Goal: Transaction & Acquisition: Purchase product/service

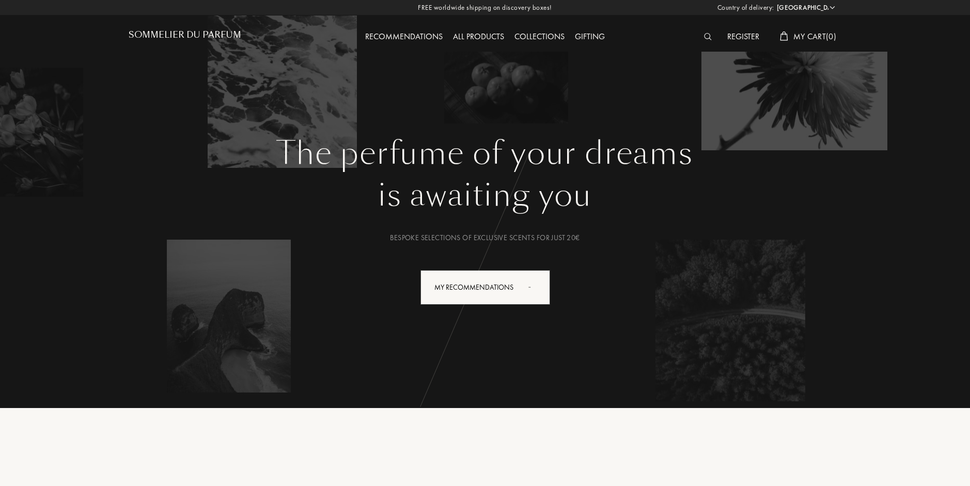
select select "HU"
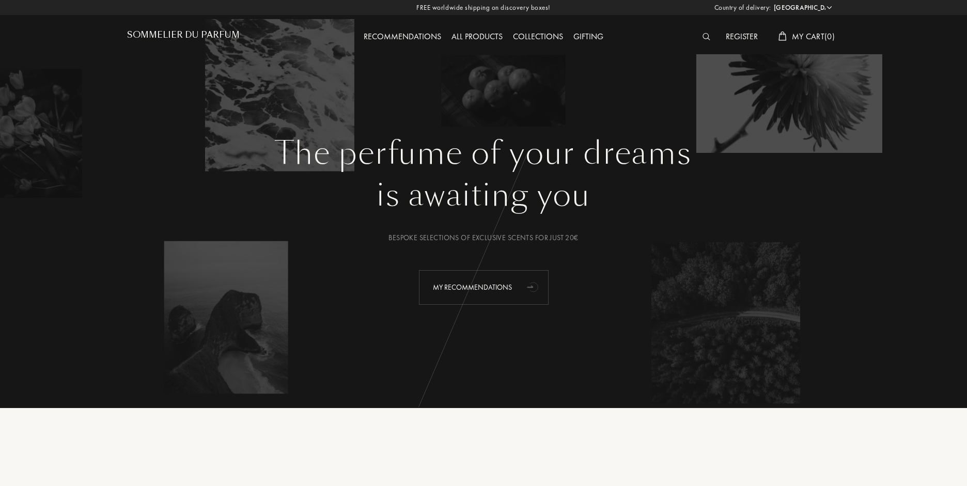
click at [500, 297] on div "My Recommendations" at bounding box center [484, 287] width 130 height 35
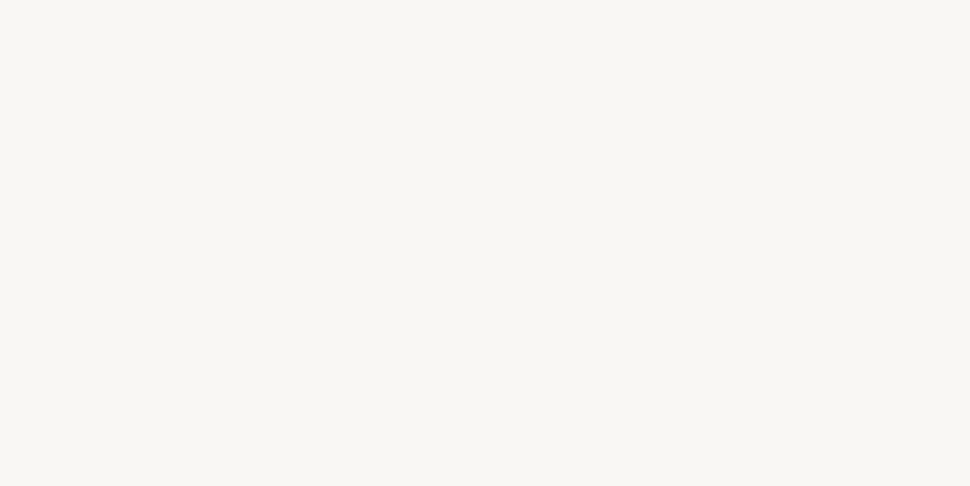
select select "HU"
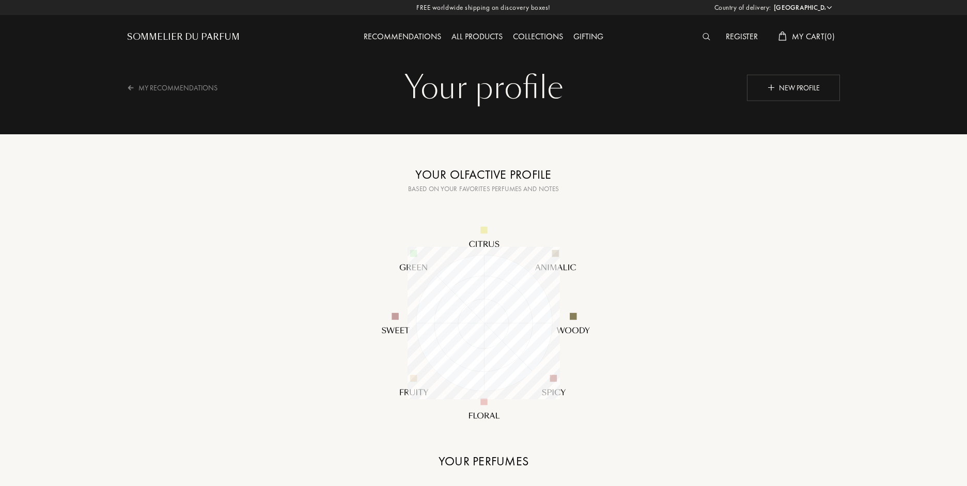
select select "HU"
click at [671, 90] on div "Your profile" at bounding box center [483, 87] width 697 height 41
click at [174, 40] on div "Sommelier du Parfum" at bounding box center [183, 37] width 113 height 12
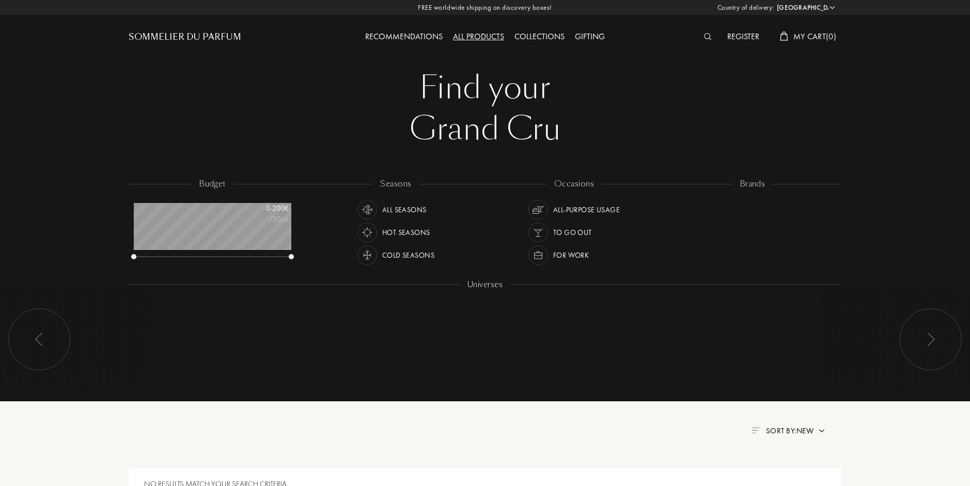
select select "HU"
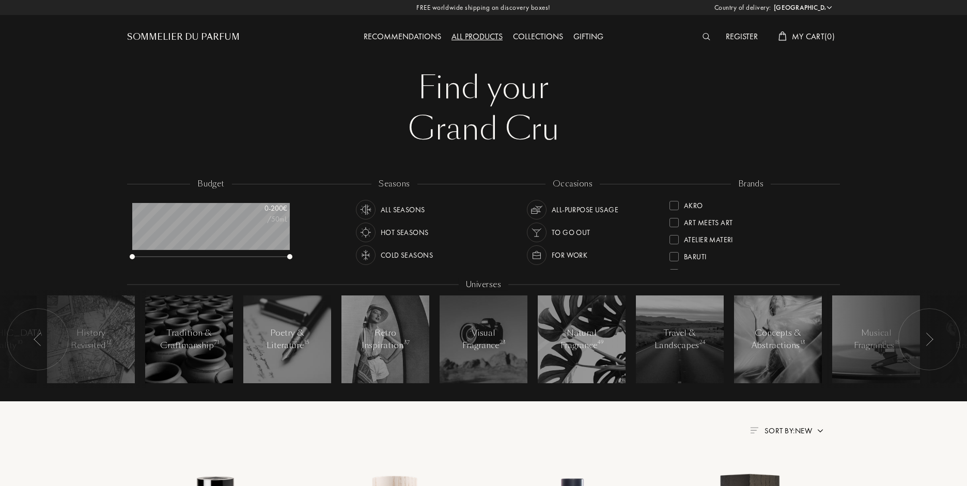
scroll to position [52, 157]
click at [275, 249] on div "budget 0 - 200 € /50mL" at bounding box center [216, 224] width 178 height 93
click at [284, 256] on div at bounding box center [210, 257] width 157 height 7
drag, startPoint x: 284, startPoint y: 256, endPoint x: 323, endPoint y: 270, distance: 40.7
click at [323, 270] on div "budget 0 - 200 € /50mL seasons All Seasons Hot Seasons Cold Seasons occasions A…" at bounding box center [483, 288] width 713 height 221
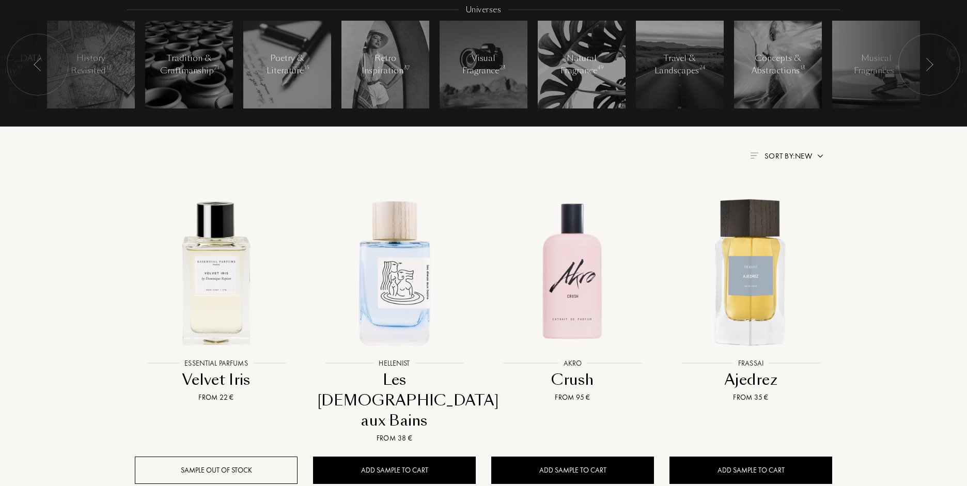
scroll to position [361, 0]
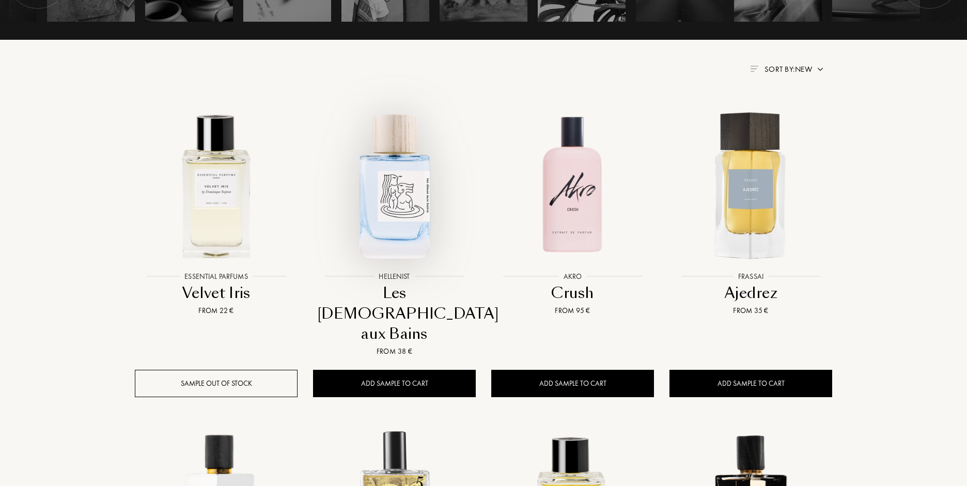
click at [374, 215] on img at bounding box center [394, 185] width 161 height 161
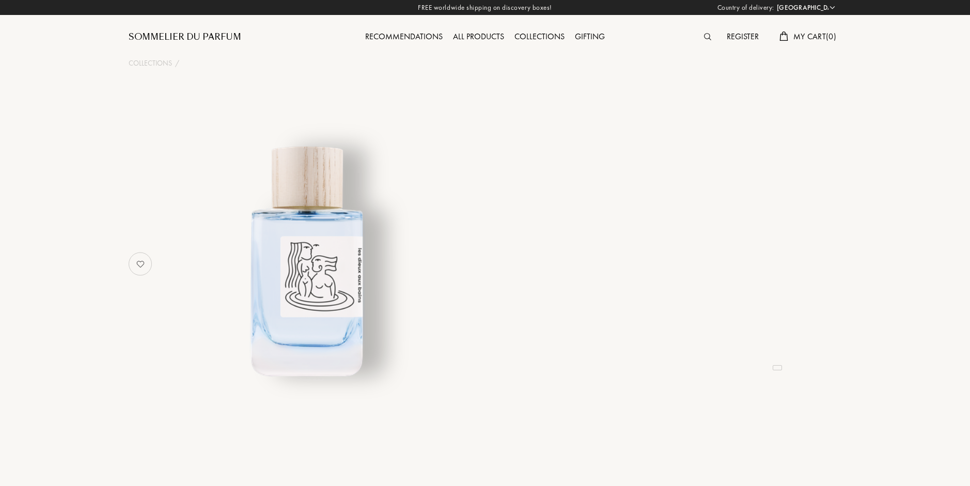
select select "HU"
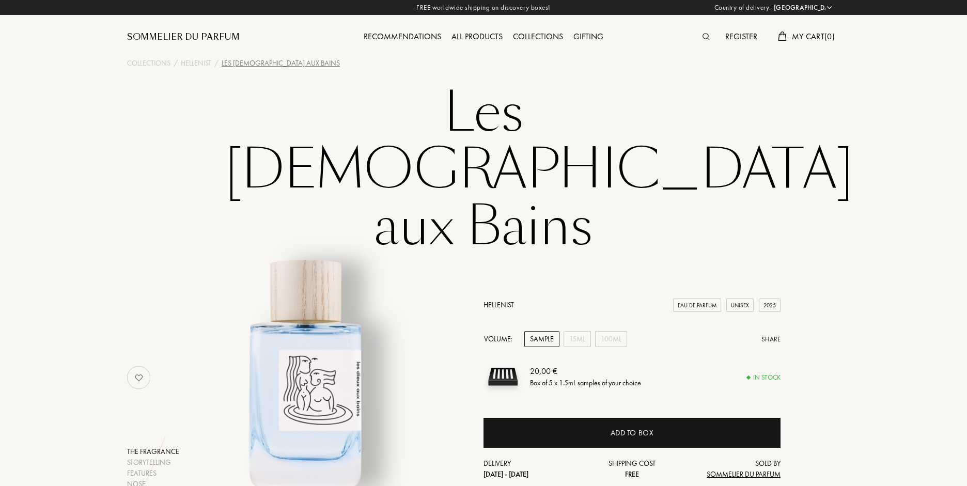
click at [544, 331] on div "Sample" at bounding box center [541, 339] width 35 height 16
click at [571, 331] on div "15mL" at bounding box center [576, 339] width 27 height 16
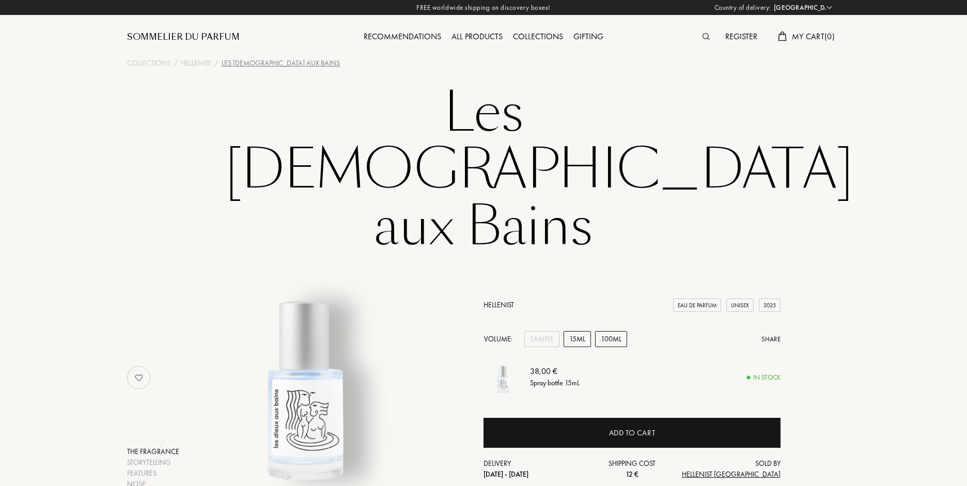
click at [613, 331] on div "100mL" at bounding box center [611, 339] width 32 height 16
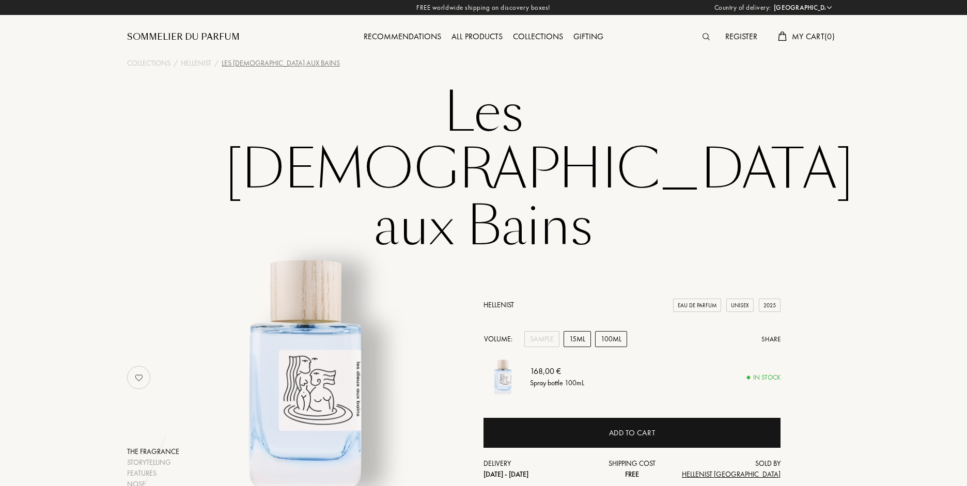
click at [581, 331] on div "15mL" at bounding box center [576, 339] width 27 height 16
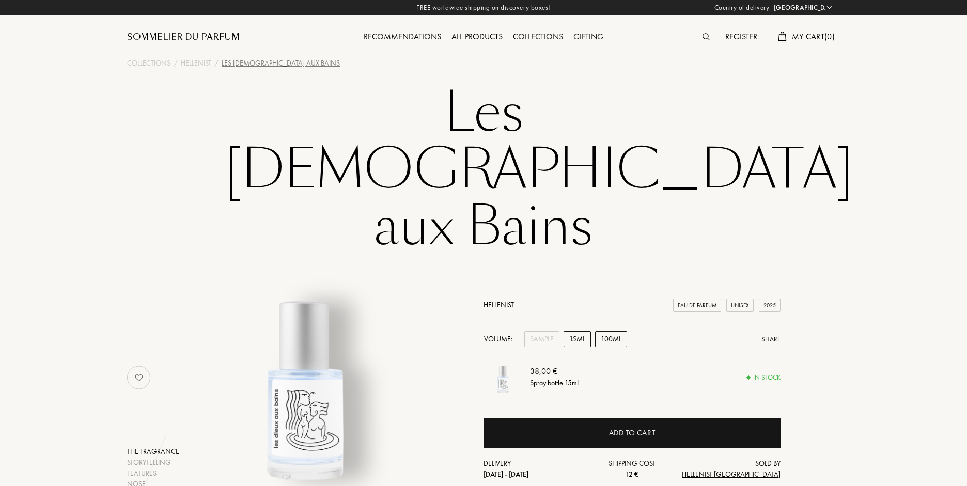
click at [597, 331] on div "100mL" at bounding box center [611, 339] width 32 height 16
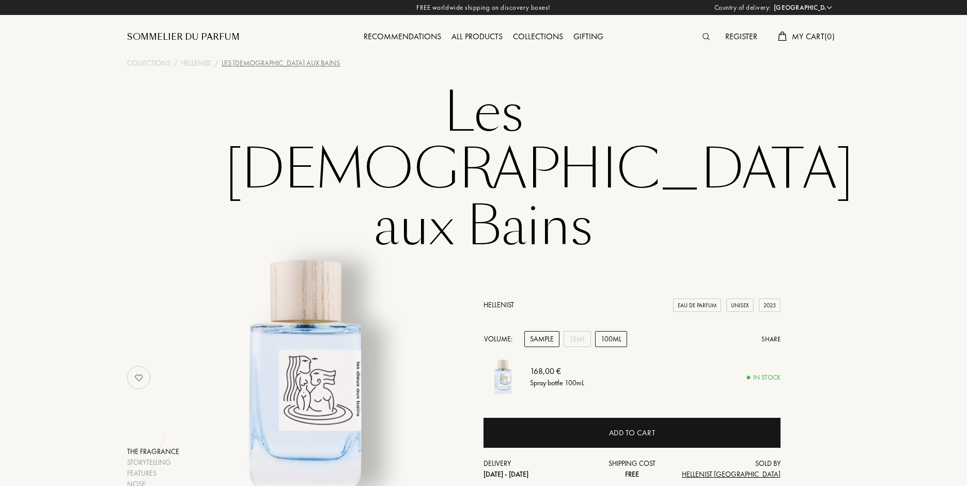
click at [531, 331] on div "Sample" at bounding box center [541, 339] width 35 height 16
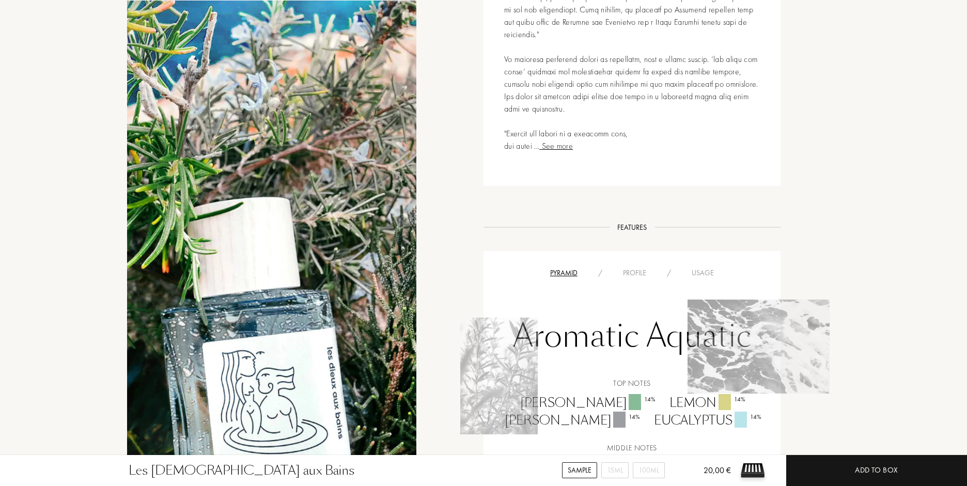
scroll to position [671, 0]
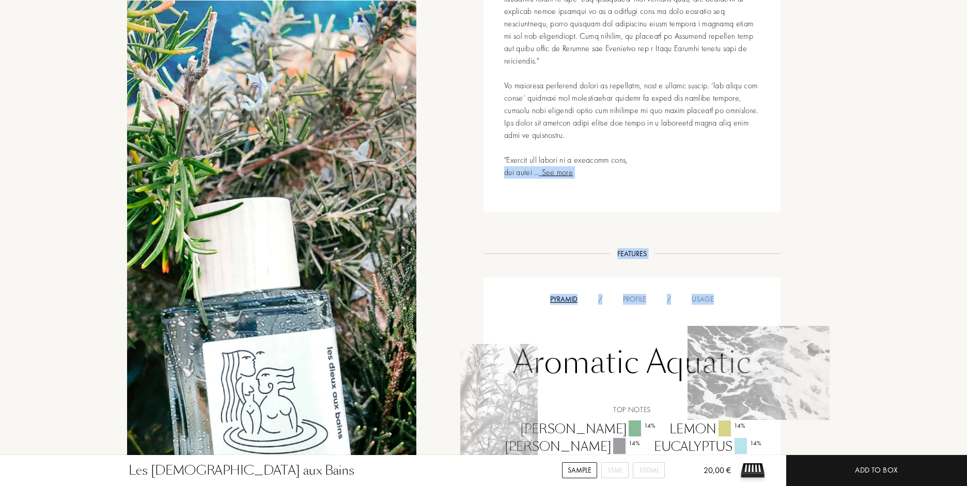
drag, startPoint x: 528, startPoint y: 134, endPoint x: 652, endPoint y: 267, distance: 182.3
click at [697, 283] on div "Storytelling Storytelling See more LES DIEUX AUX BAINS — HELLENIST Features Fea…" at bounding box center [483, 436] width 728 height 1111
click at [610, 339] on div "Aromatic Aquatic" at bounding box center [631, 365] width 281 height 53
click at [626, 420] on div "Rosemary 14 %" at bounding box center [586, 429] width 149 height 18
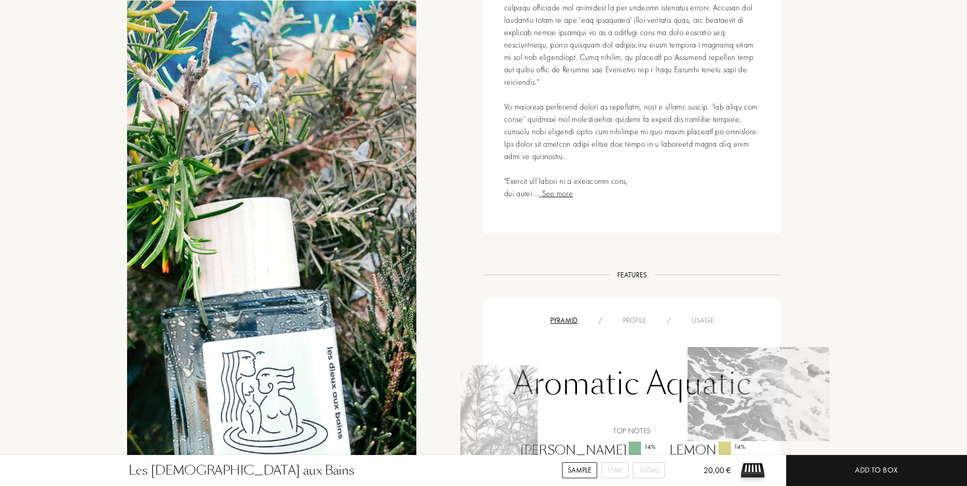
scroll to position [644, 0]
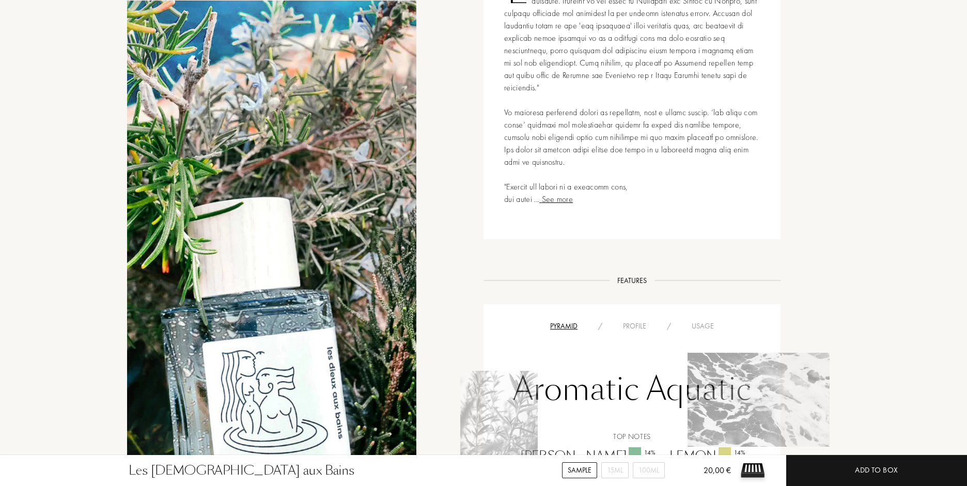
click at [631, 321] on div "Profile" at bounding box center [634, 326] width 44 height 11
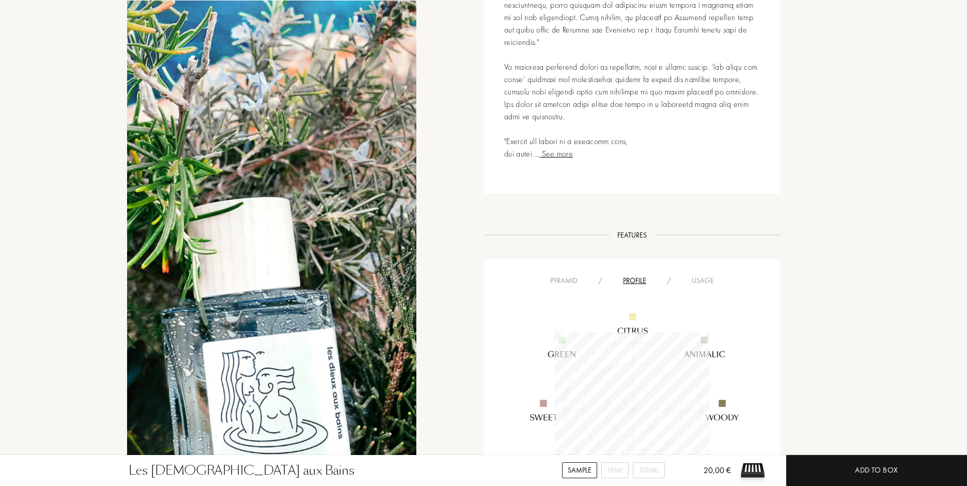
scroll to position [748, 0]
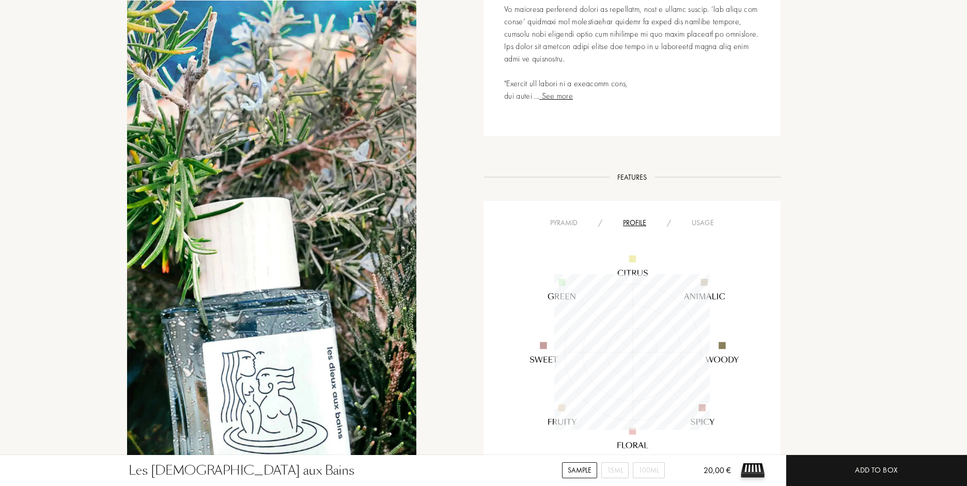
click at [711, 228] on img at bounding box center [632, 352] width 249 height 249
click at [704, 217] on div "Usage" at bounding box center [702, 222] width 43 height 11
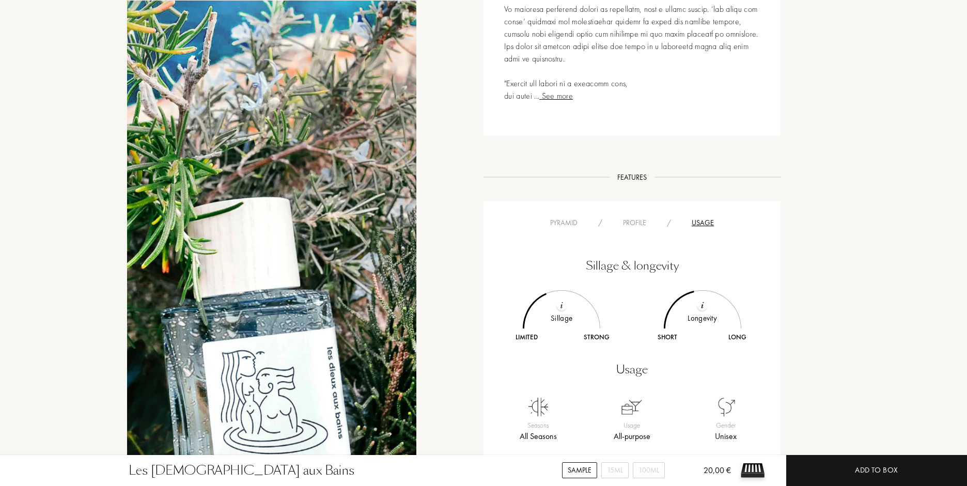
click at [561, 217] on div "Pyramid" at bounding box center [564, 222] width 48 height 11
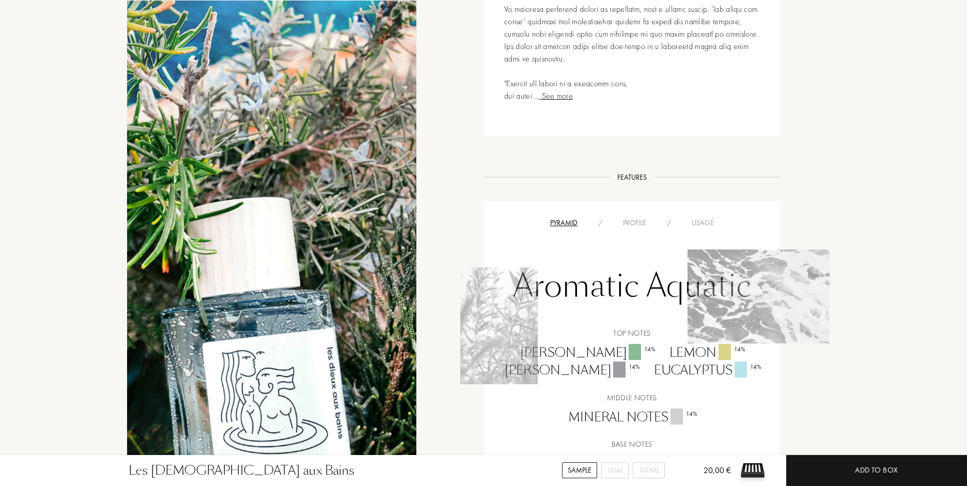
click at [707, 229] on div "Aromatic Aquatic Top notes Rosemary 14 % Lemon 14 % Juniper Berries 14 % Eucaly…" at bounding box center [631, 351] width 281 height 244
click at [705, 217] on div "Usage" at bounding box center [702, 222] width 43 height 11
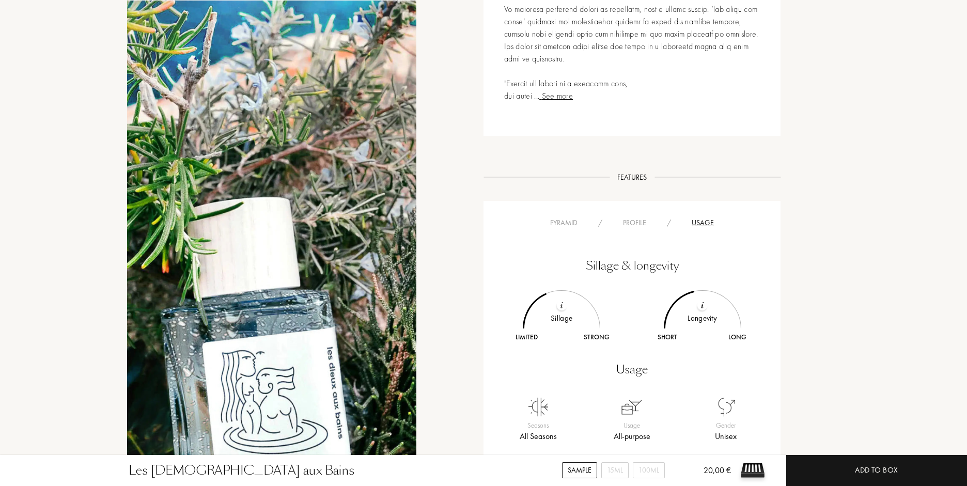
click at [635, 217] on div "Profile" at bounding box center [634, 222] width 44 height 11
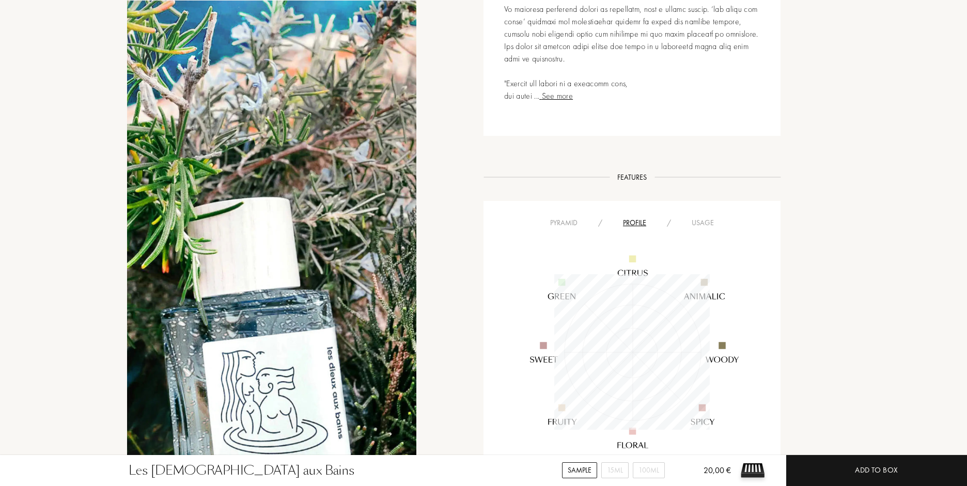
scroll to position [155, 155]
drag, startPoint x: 579, startPoint y: 98, endPoint x: 536, endPoint y: 91, distance: 43.4
click at [536, 216] on div "Pyramid / Profile / Usage" at bounding box center [631, 222] width 281 height 12
click at [561, 217] on div "Pyramid" at bounding box center [564, 222] width 48 height 11
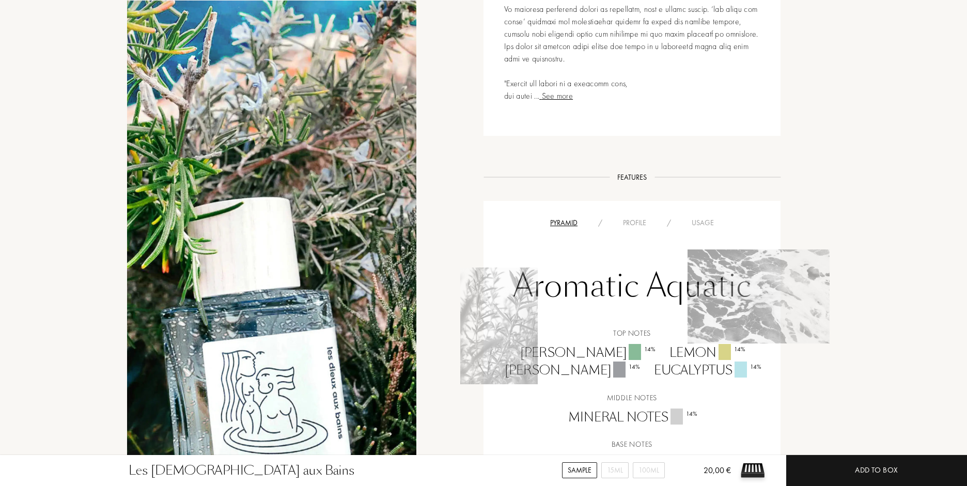
click at [629, 217] on div "Profile" at bounding box center [634, 222] width 44 height 11
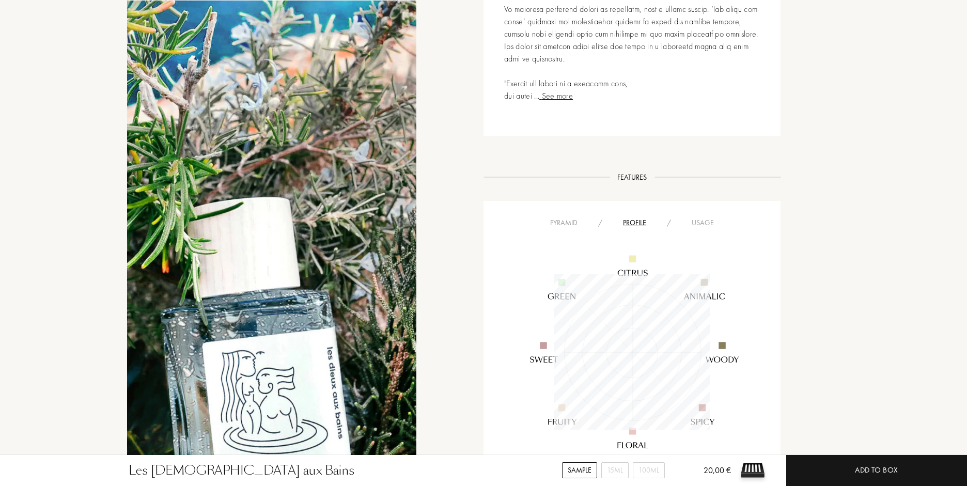
click at [694, 217] on div "Usage" at bounding box center [702, 222] width 43 height 11
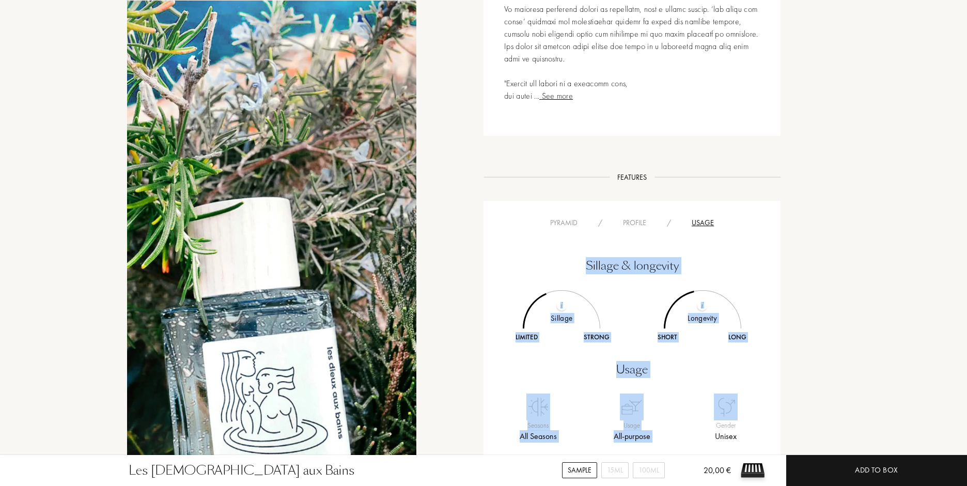
drag, startPoint x: 548, startPoint y: 121, endPoint x: 756, endPoint y: 269, distance: 254.7
click at [756, 269] on div "Sillage & longevity Sillage Limited Strong Longevity Short Long Usage Seasons A…" at bounding box center [631, 342] width 281 height 227
click at [756, 393] on div "Gender Unisex" at bounding box center [724, 418] width 93 height 50
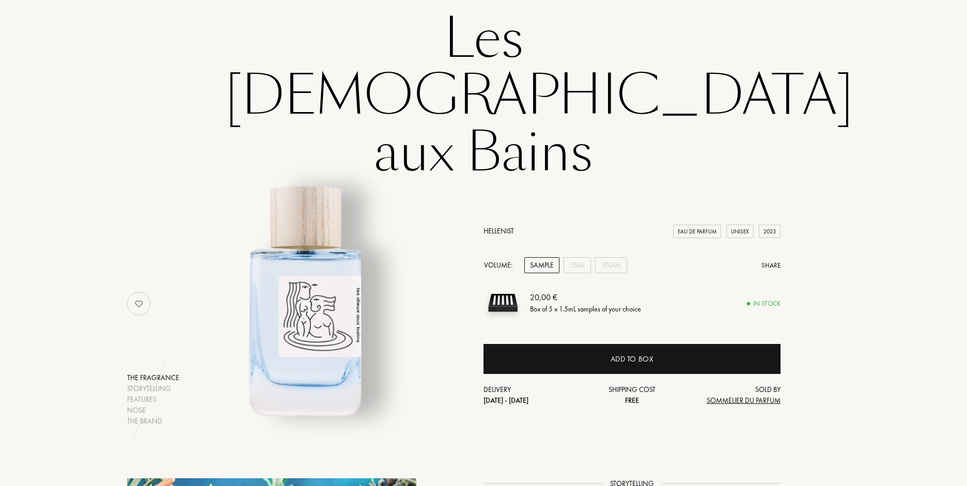
scroll to position [0, 0]
